Goal: Task Accomplishment & Management: Complete application form

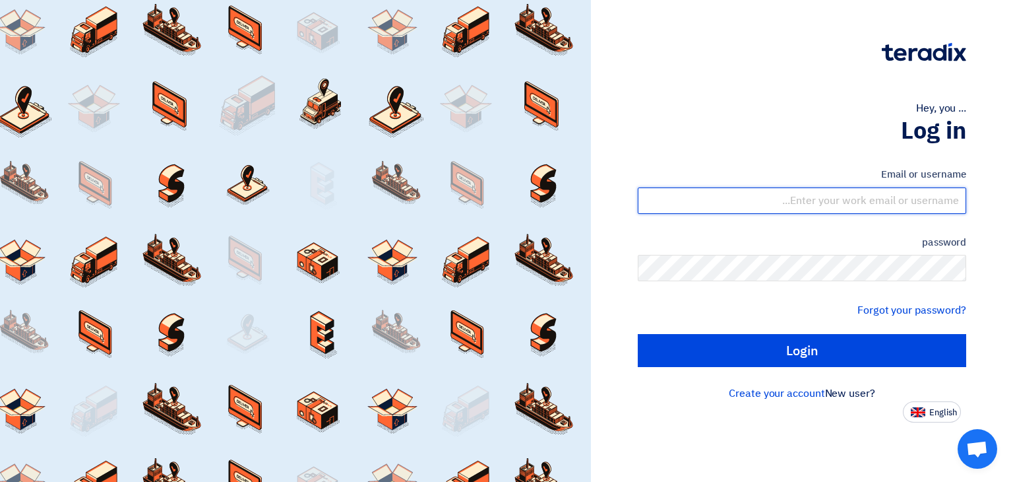
click at [861, 193] on input "text" at bounding box center [802, 200] width 328 height 26
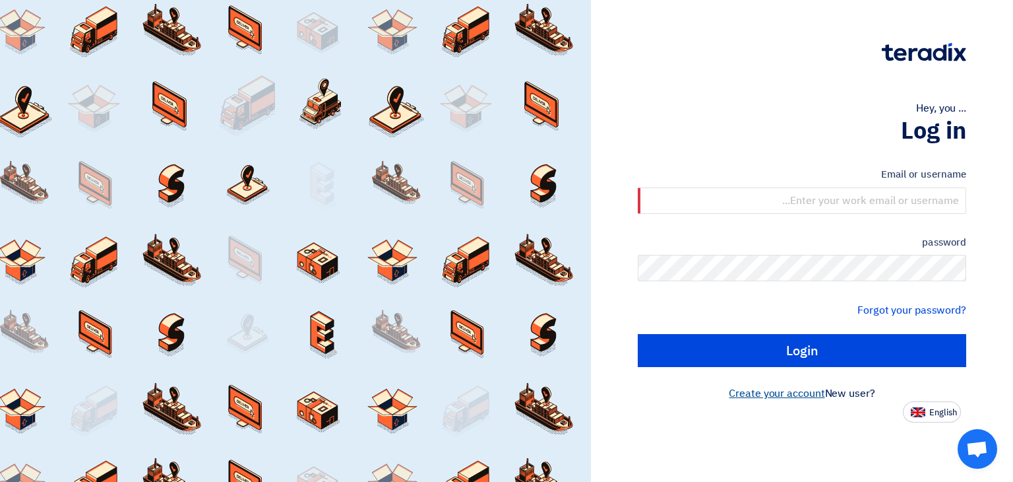
click at [794, 398] on font "Create your account" at bounding box center [777, 393] width 96 height 16
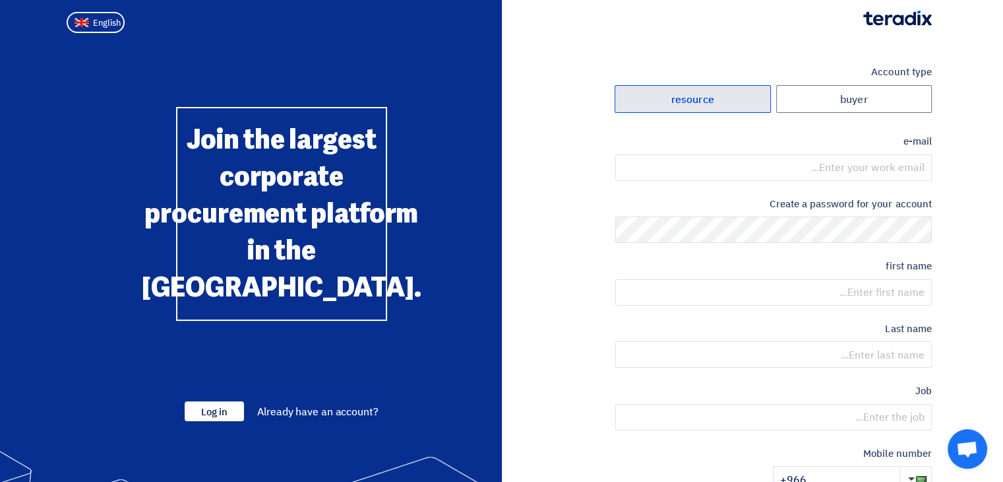
click at [733, 104] on label "resource" at bounding box center [693, 99] width 156 height 28
click at [733, 104] on input "resource" at bounding box center [692, 99] width 155 height 26
radio input "true"
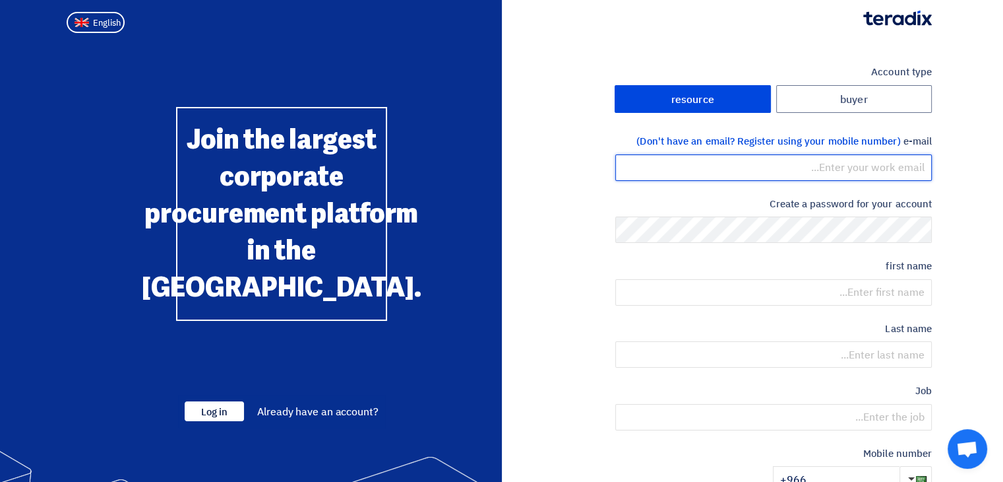
click at [860, 160] on input "email" at bounding box center [773, 167] width 317 height 26
type input "[EMAIL_ADDRESS][DOMAIN_NAME]"
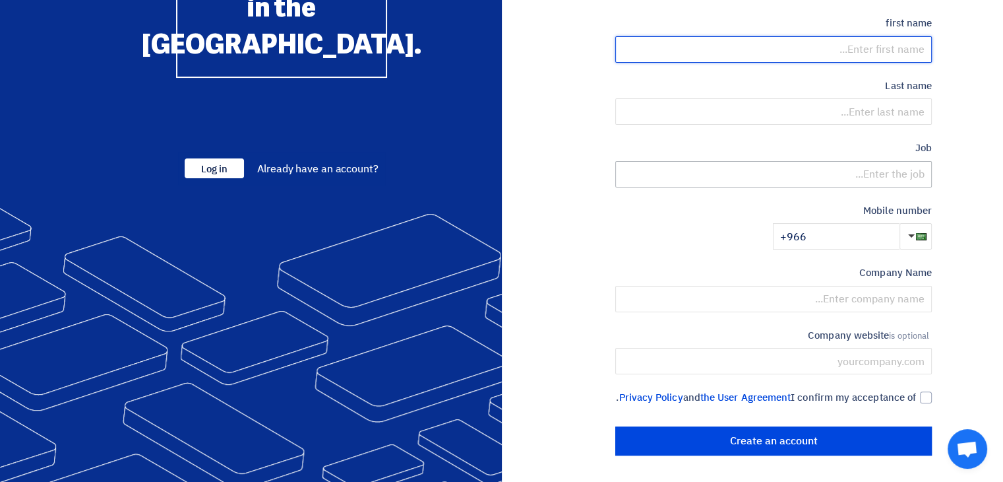
scroll to position [257, 0]
